Goal: Find specific page/section: Find specific page/section

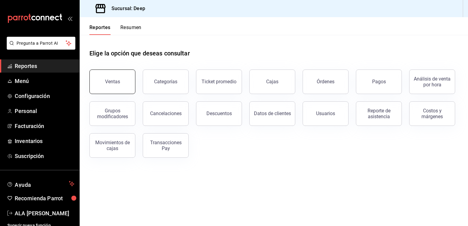
click at [118, 81] on div "Ventas" at bounding box center [112, 82] width 15 height 6
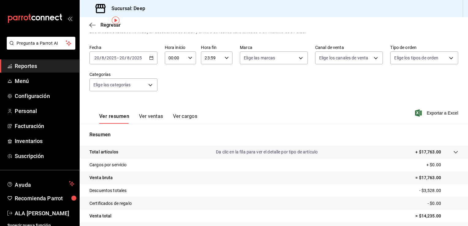
scroll to position [10, 0]
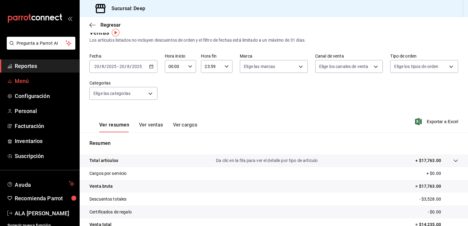
click at [23, 81] on span "Menú" at bounding box center [45, 81] width 60 height 8
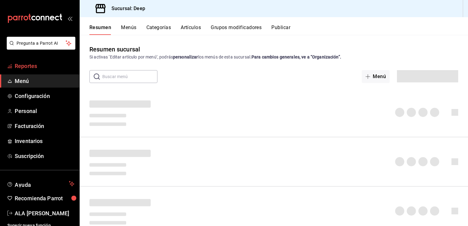
click at [24, 67] on span "Reportes" at bounding box center [45, 66] width 60 height 8
